Goal: Task Accomplishment & Management: Manage account settings

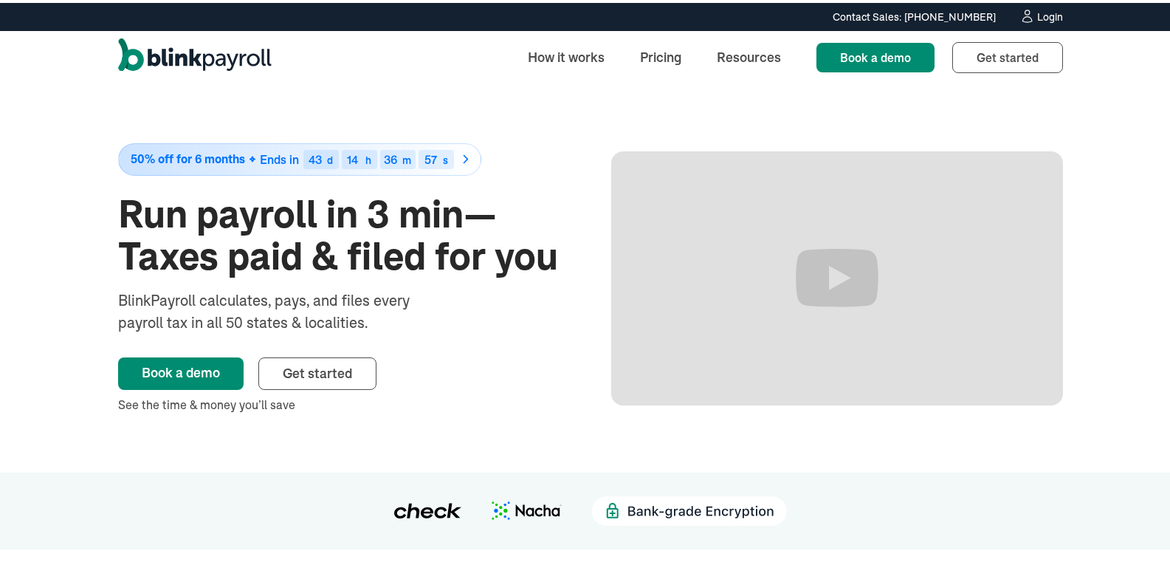
click at [1040, 23] on div "Contact Sales: (315) 915-5645 Contact Sales: (315) 915-5645 Login" at bounding box center [590, 14] width 1181 height 28
click at [1040, 11] on div "Login" at bounding box center [1050, 14] width 26 height 10
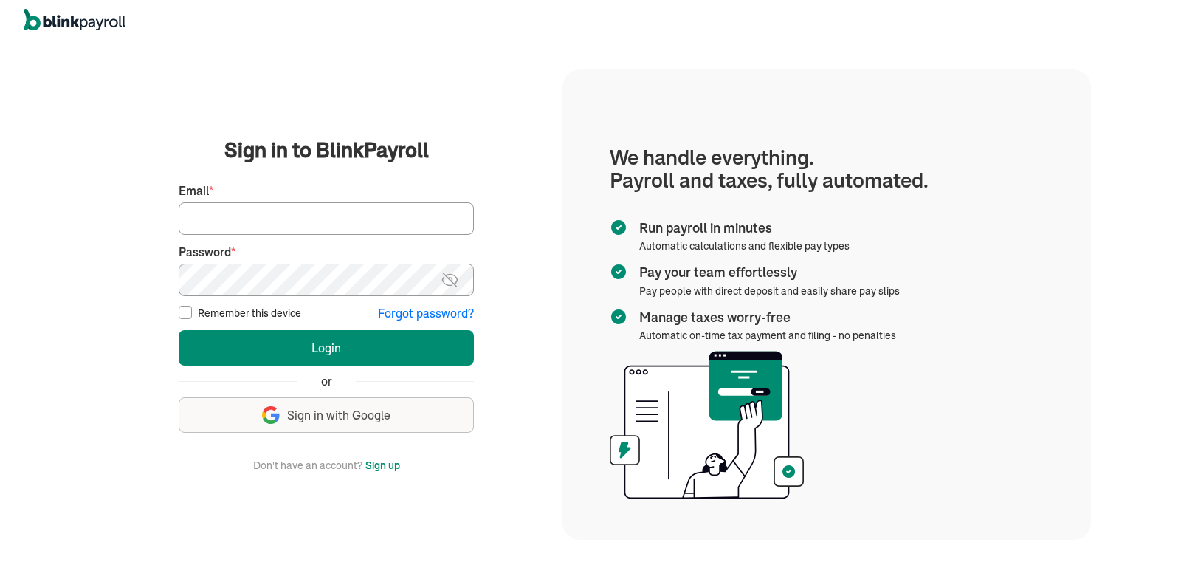
click at [312, 210] on input "Email *" at bounding box center [326, 218] width 295 height 32
type input "[PERSON_NAME][EMAIL_ADDRESS][DOMAIN_NAME]"
click at [179, 330] on button "Login" at bounding box center [326, 347] width 295 height 35
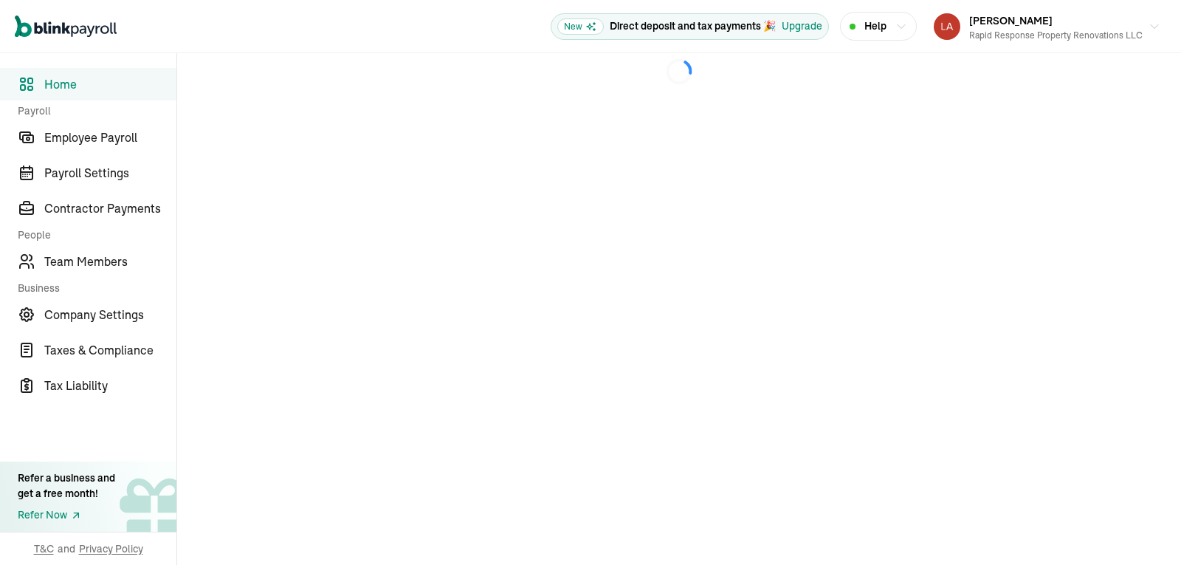
click at [74, 92] on span "Home" at bounding box center [110, 84] width 132 height 18
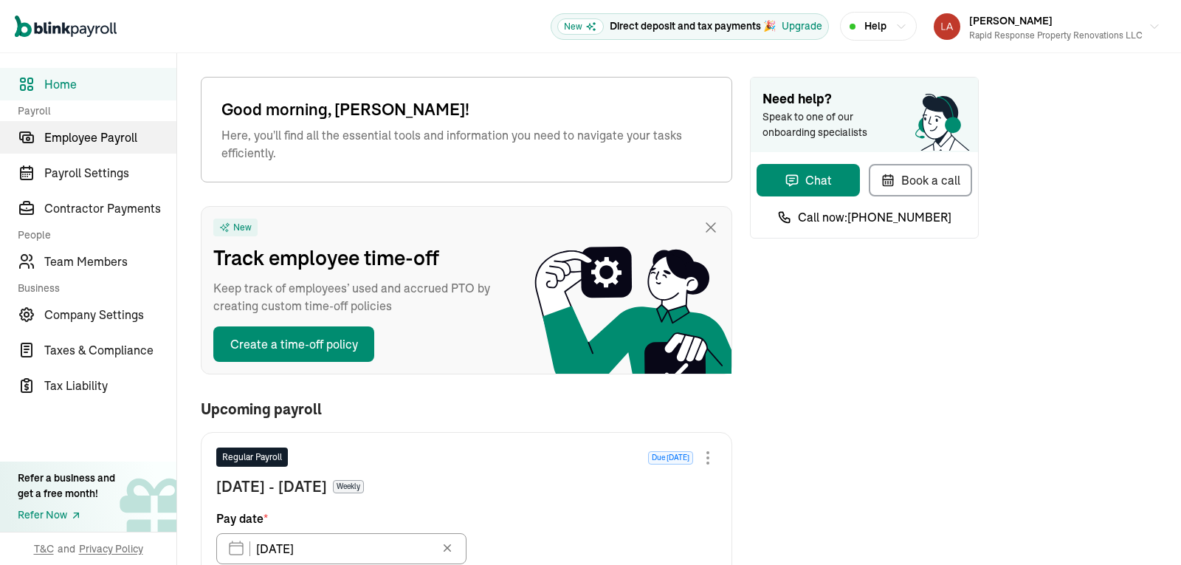
click at [115, 148] on link "Employee Payroll" at bounding box center [88, 137] width 176 height 32
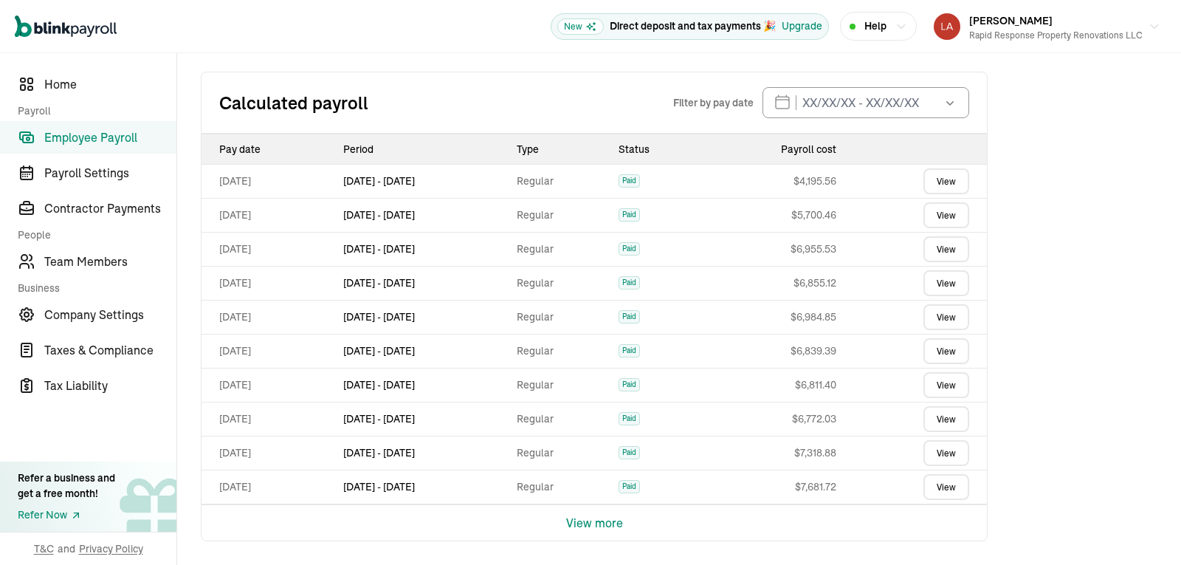
click at [579, 526] on button "View more" at bounding box center [594, 522] width 57 height 35
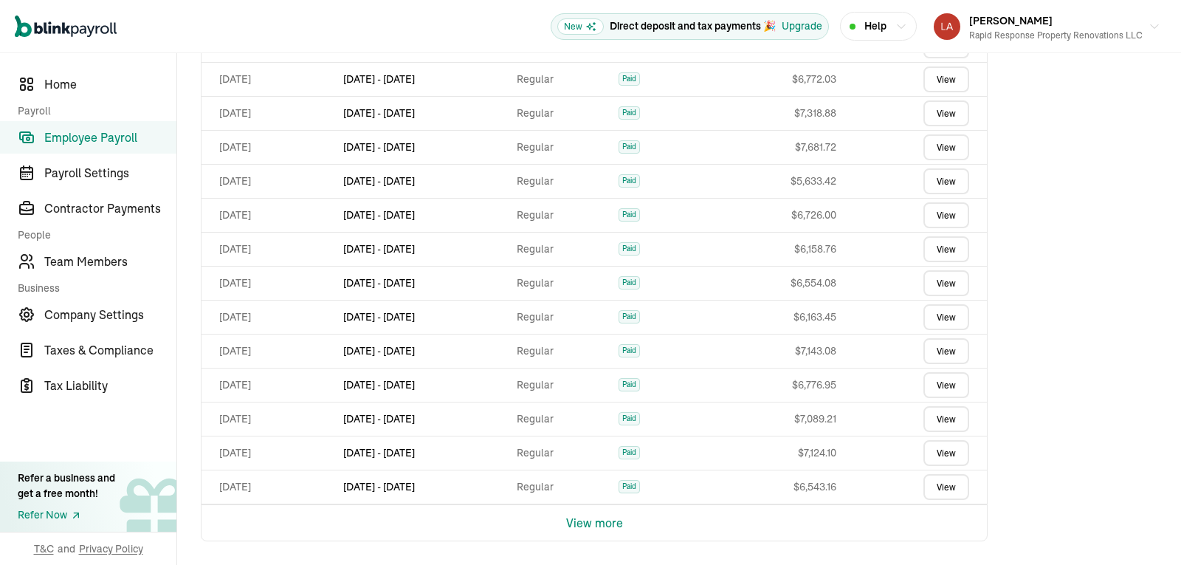
click at [583, 524] on button "View more" at bounding box center [594, 522] width 57 height 35
click at [583, 530] on button "View more" at bounding box center [594, 522] width 57 height 35
click at [580, 521] on button "View more" at bounding box center [594, 522] width 57 height 35
click at [589, 526] on button "View more" at bounding box center [594, 522] width 57 height 35
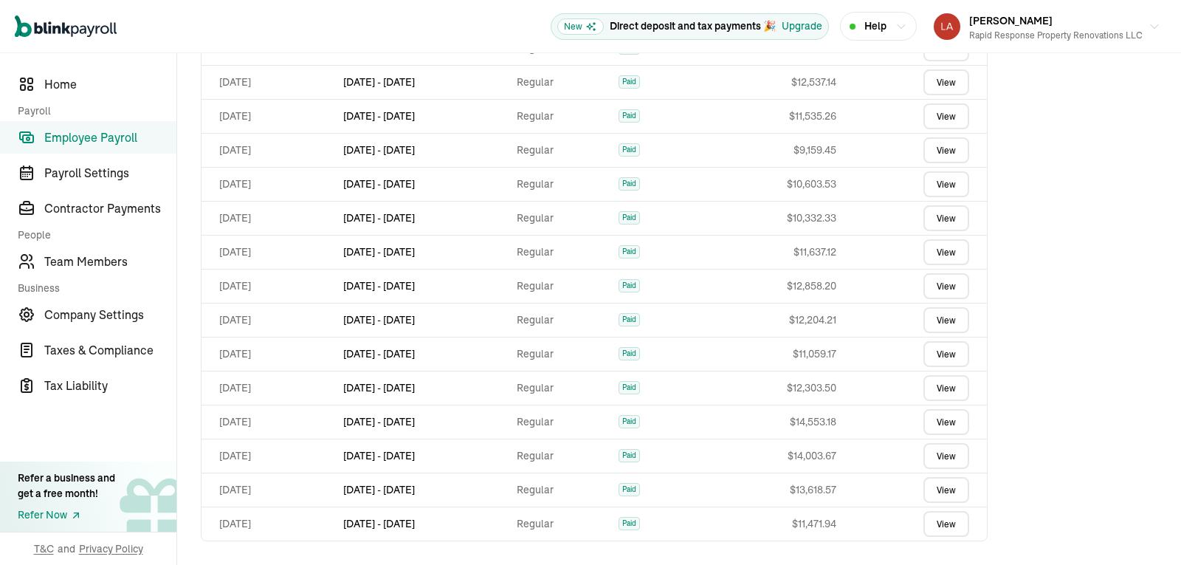
click at [945, 526] on link "View" at bounding box center [947, 524] width 46 height 26
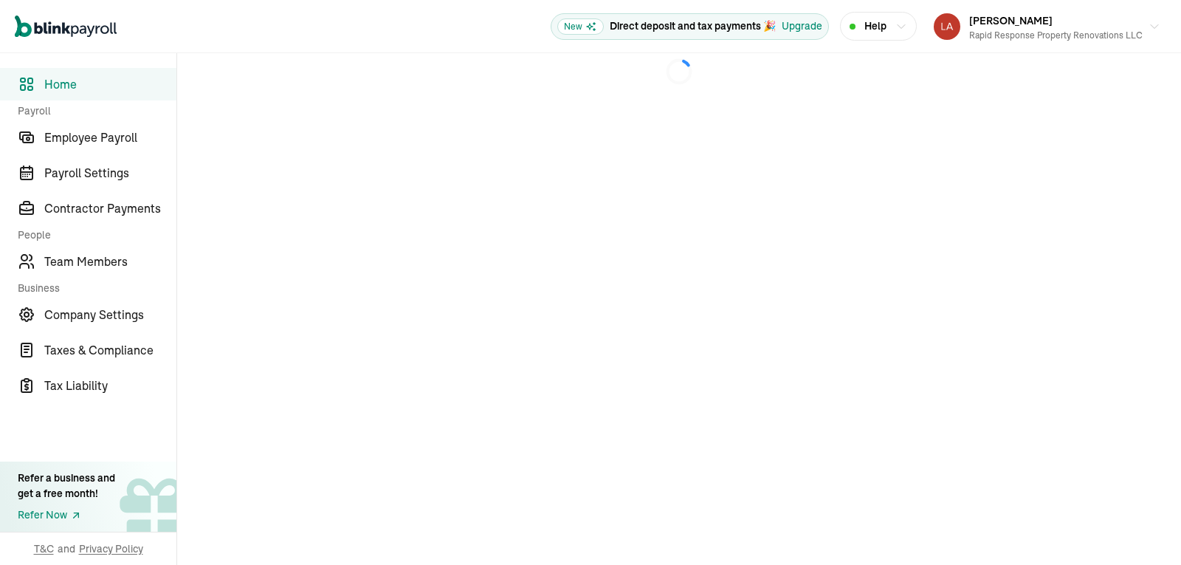
click at [74, 92] on span "Home" at bounding box center [110, 84] width 132 height 18
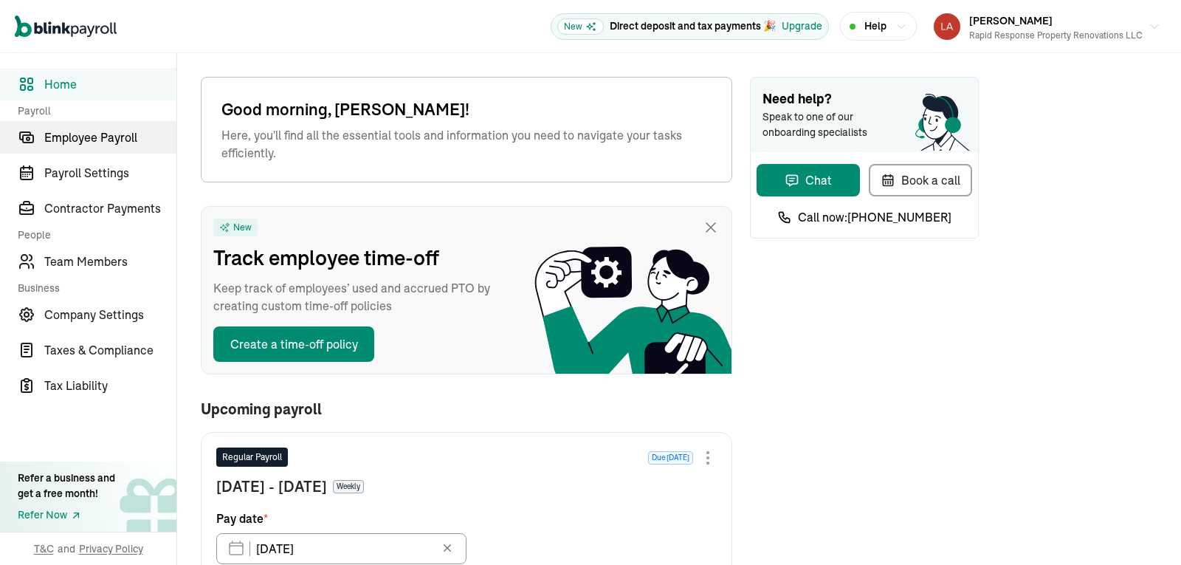
click at [115, 148] on link "Employee Payroll" at bounding box center [88, 137] width 176 height 32
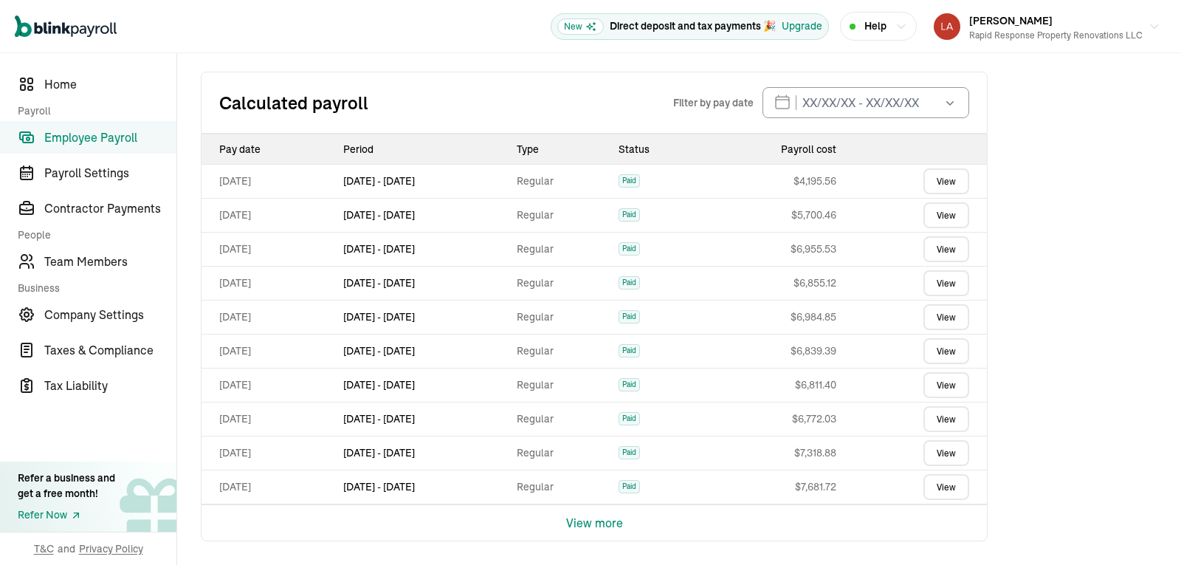
click at [579, 526] on button "View more" at bounding box center [594, 522] width 57 height 35
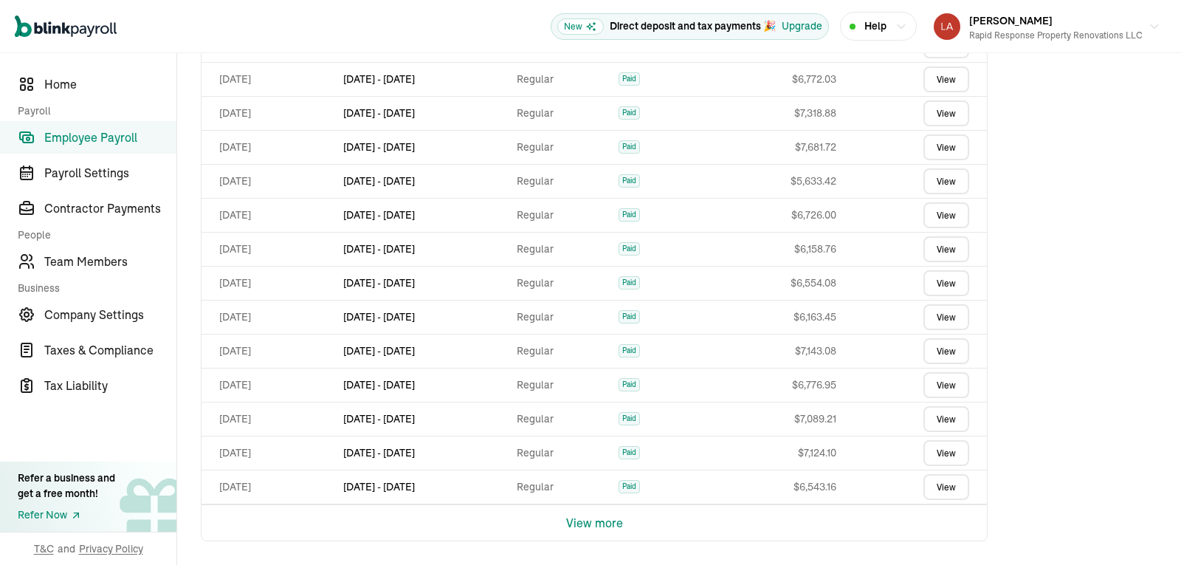
click at [583, 524] on button "View more" at bounding box center [594, 522] width 57 height 35
click at [583, 530] on button "View more" at bounding box center [594, 522] width 57 height 35
click at [580, 521] on button "View more" at bounding box center [594, 522] width 57 height 35
click at [589, 526] on button "View more" at bounding box center [594, 522] width 57 height 35
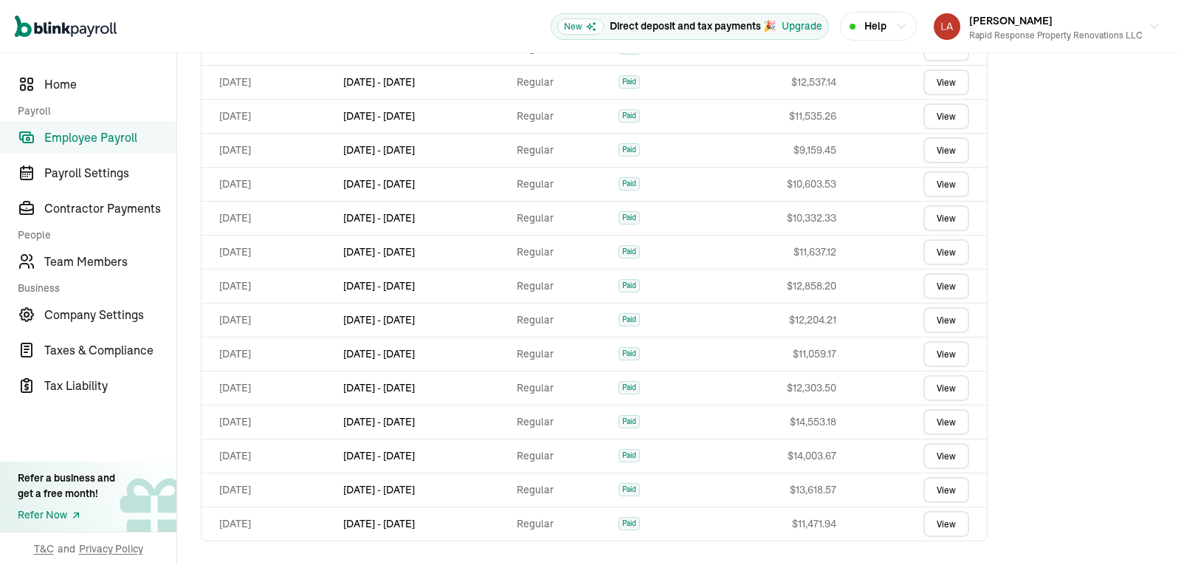
click at [945, 526] on link "View" at bounding box center [947, 524] width 46 height 26
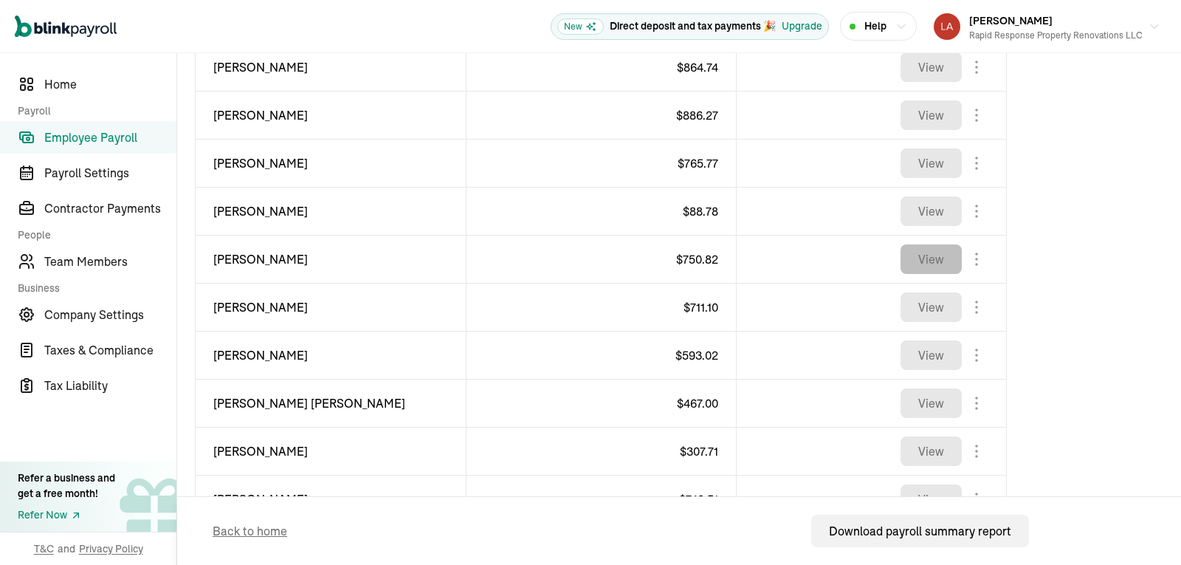
click at [940, 261] on button "View" at bounding box center [931, 259] width 61 height 30
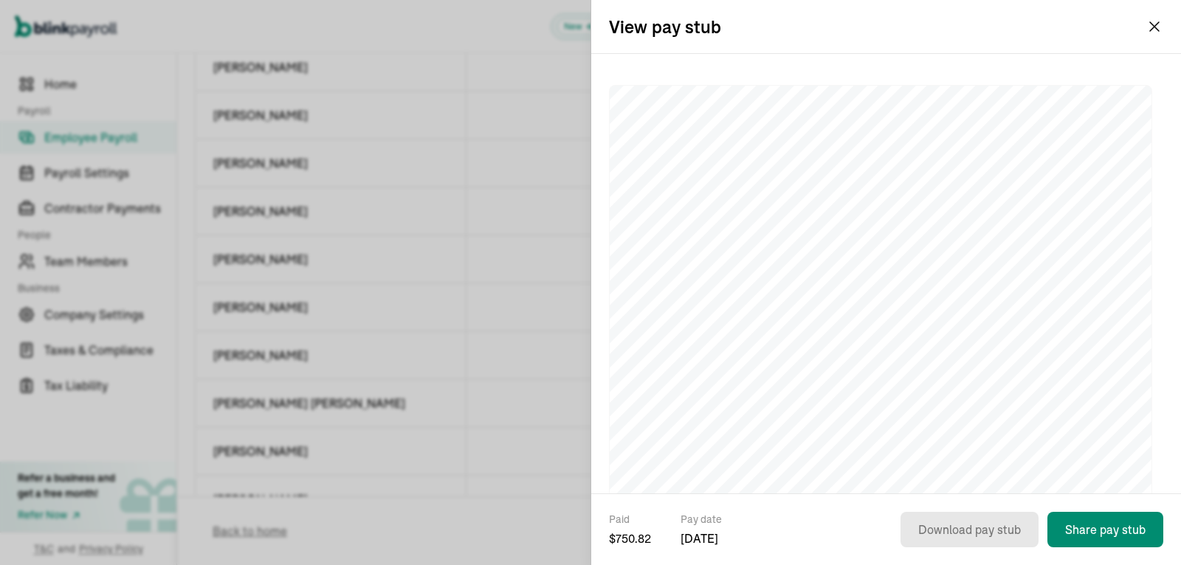
scroll to position [41, 0]
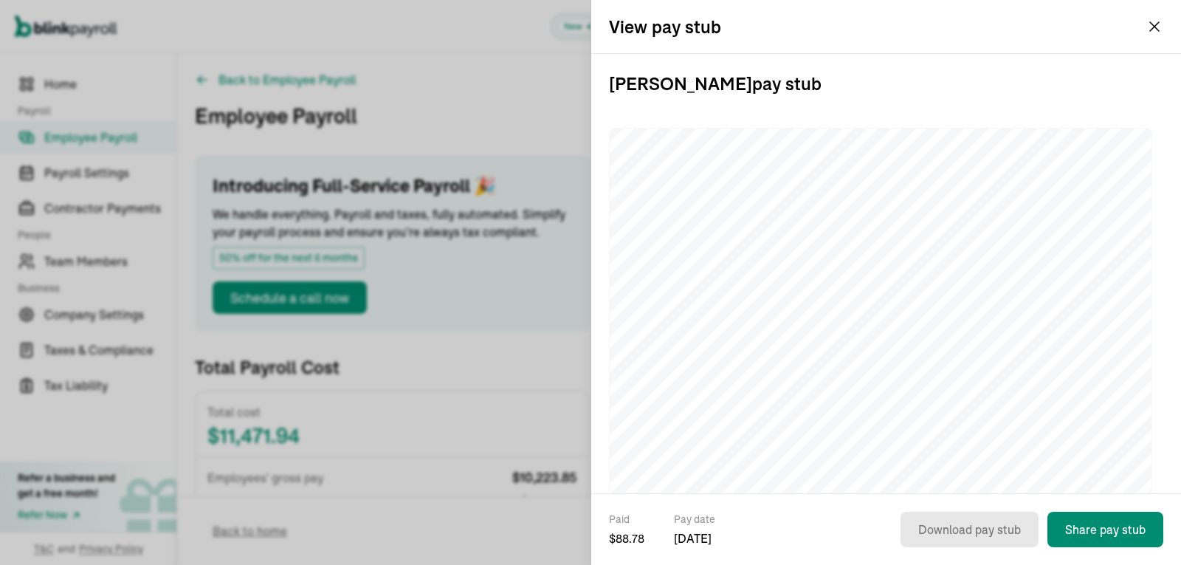
scroll to position [614, 0]
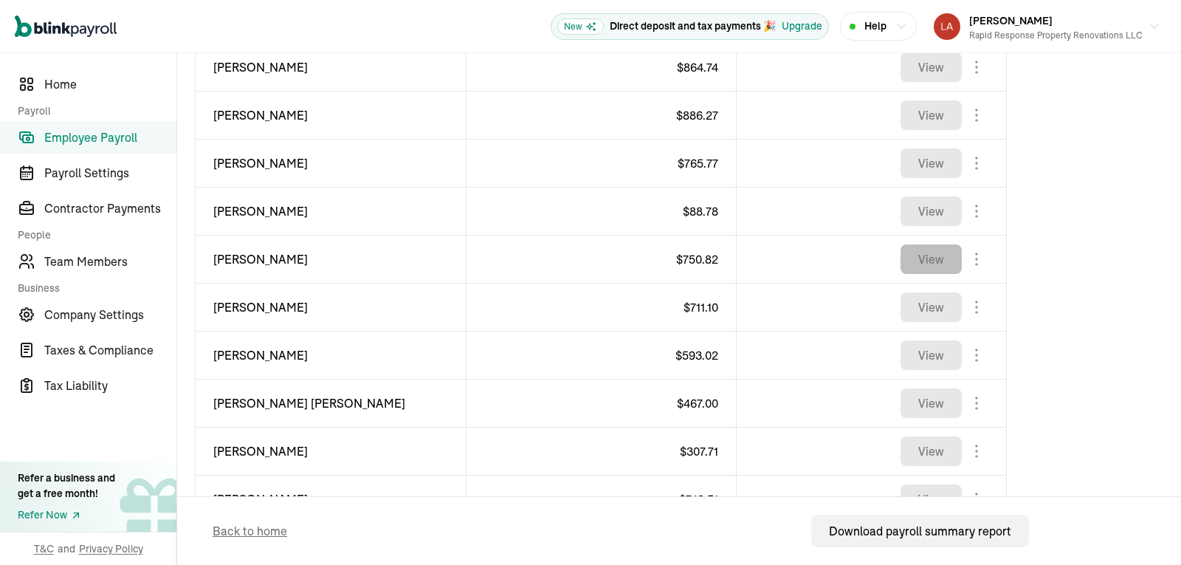
click at [940, 261] on button "View" at bounding box center [931, 259] width 61 height 30
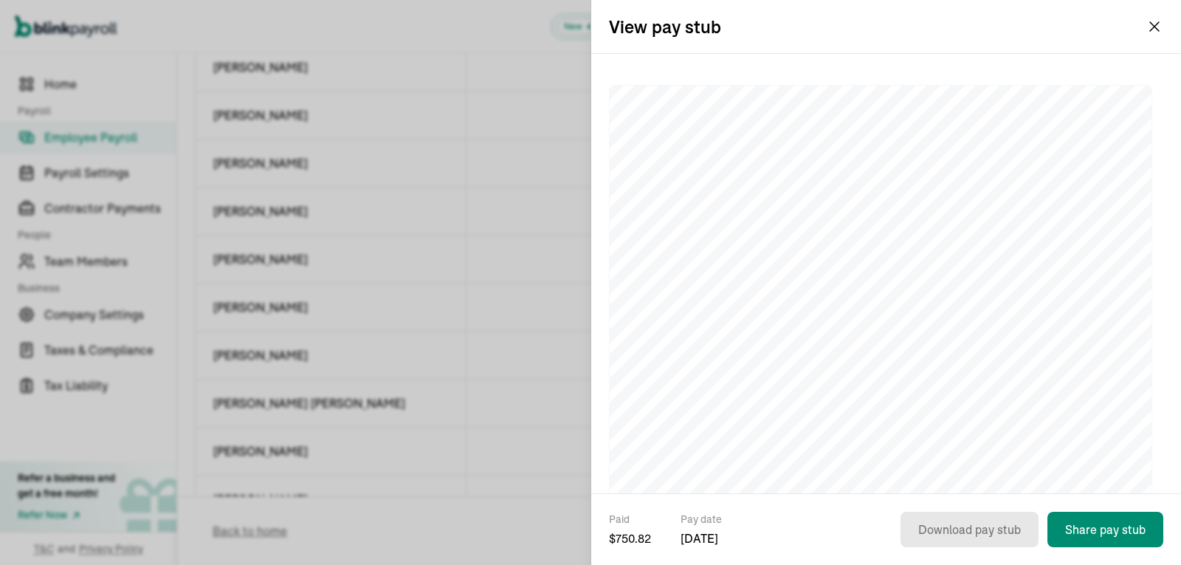
scroll to position [41, 0]
